Goal: Information Seeking & Learning: Learn about a topic

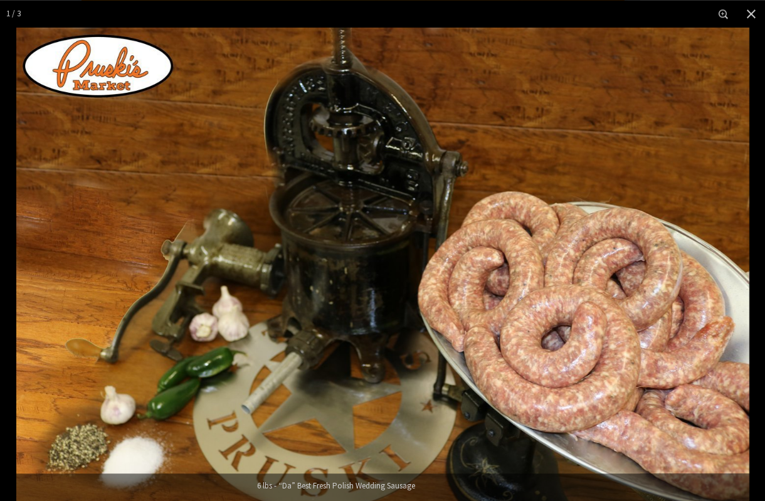
scroll to position [190, 0]
click at [753, 24] on button "Close" at bounding box center [751, 14] width 28 height 28
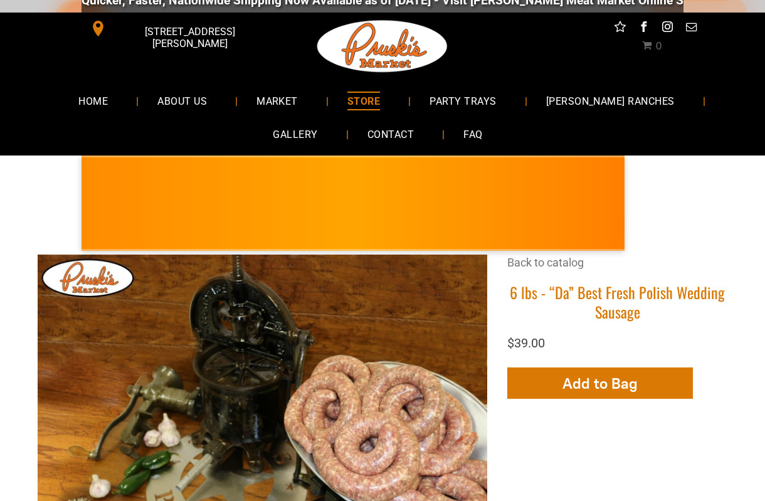
scroll to position [0, 0]
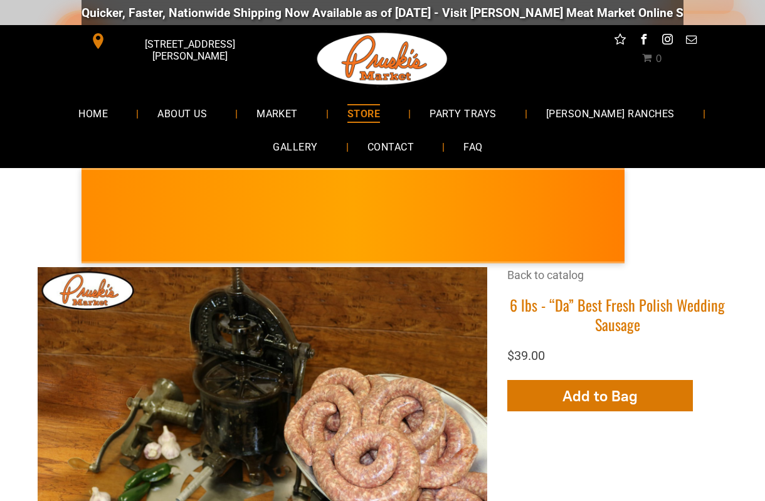
click at [274, 115] on span "MARKET" at bounding box center [276, 113] width 41 height 18
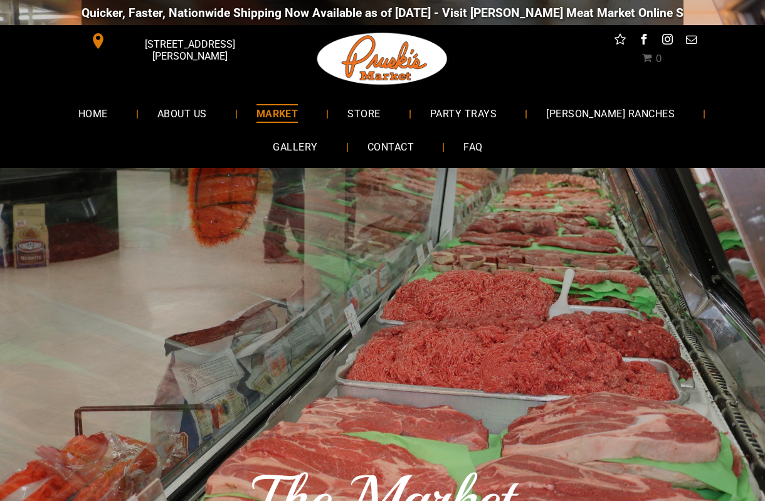
click at [157, 113] on span "ABOUT US" at bounding box center [182, 113] width 50 height 18
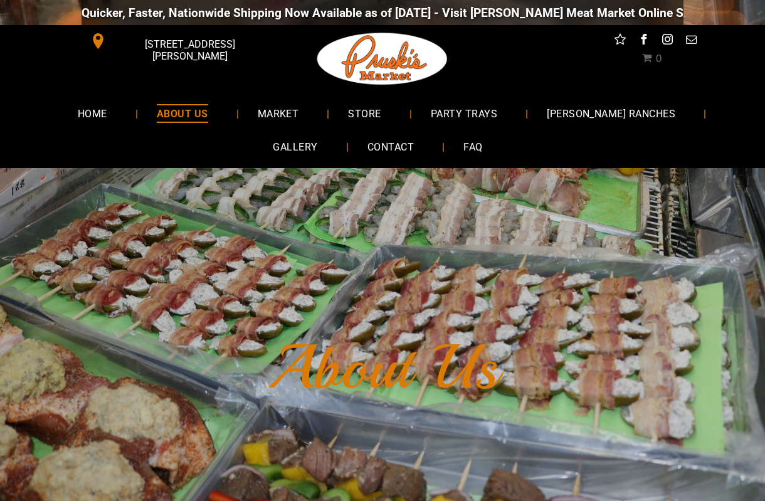
click at [444, 148] on link "FAQ" at bounding box center [472, 146] width 56 height 33
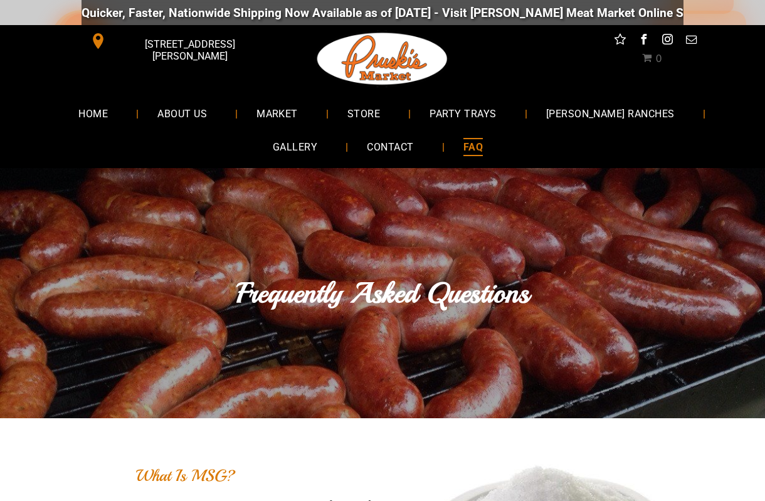
click at [256, 119] on span "MARKET" at bounding box center [276, 113] width 41 height 18
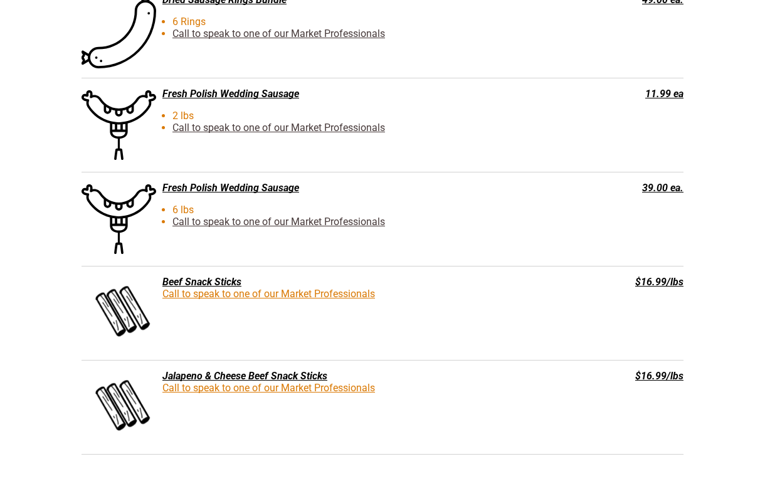
scroll to position [2273, 0]
click at [280, 194] on div "Fresh Polish Wedding Sausage" at bounding box center [318, 188] width 475 height 12
click at [672, 199] on div "Fresh Polish Wedding Sausage 6 lbs Call to speak to one of our Market Professio…" at bounding box center [382, 220] width 602 height 94
click at [367, 226] on link "Call to speak to one of our Market Professionals" at bounding box center [278, 222] width 212 height 12
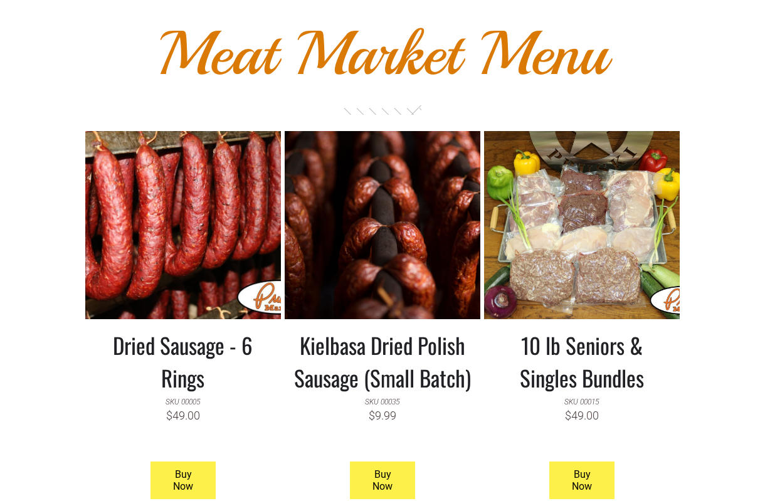
scroll to position [1054, 0]
click at [222, 251] on link at bounding box center [183, 225] width 196 height 188
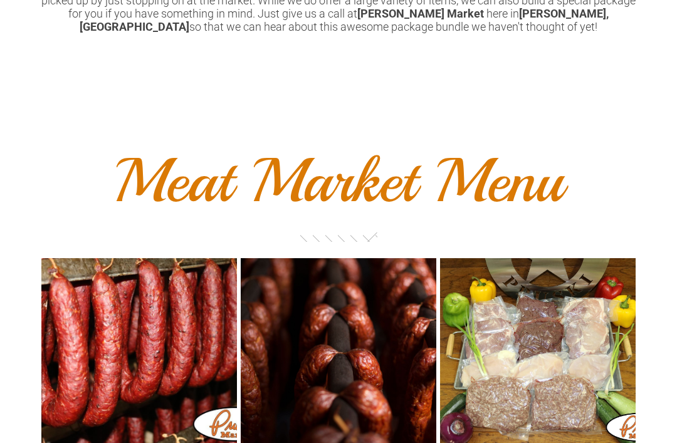
scroll to position [919, 0]
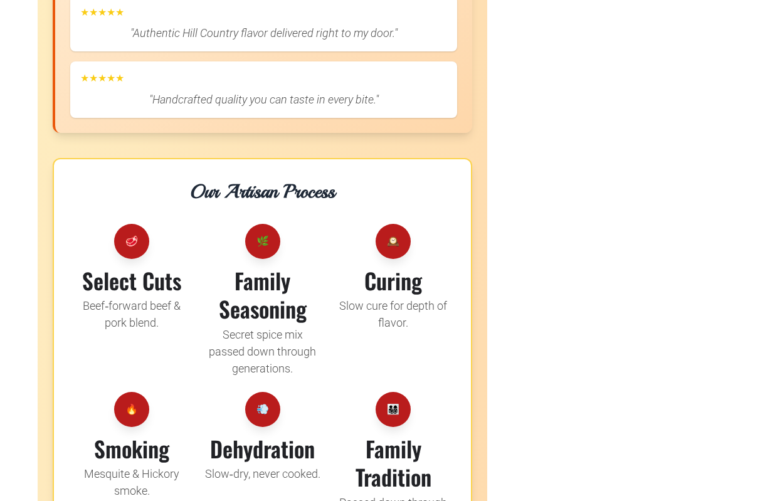
scroll to position [1770, 0]
